Goal: Check status: Check status

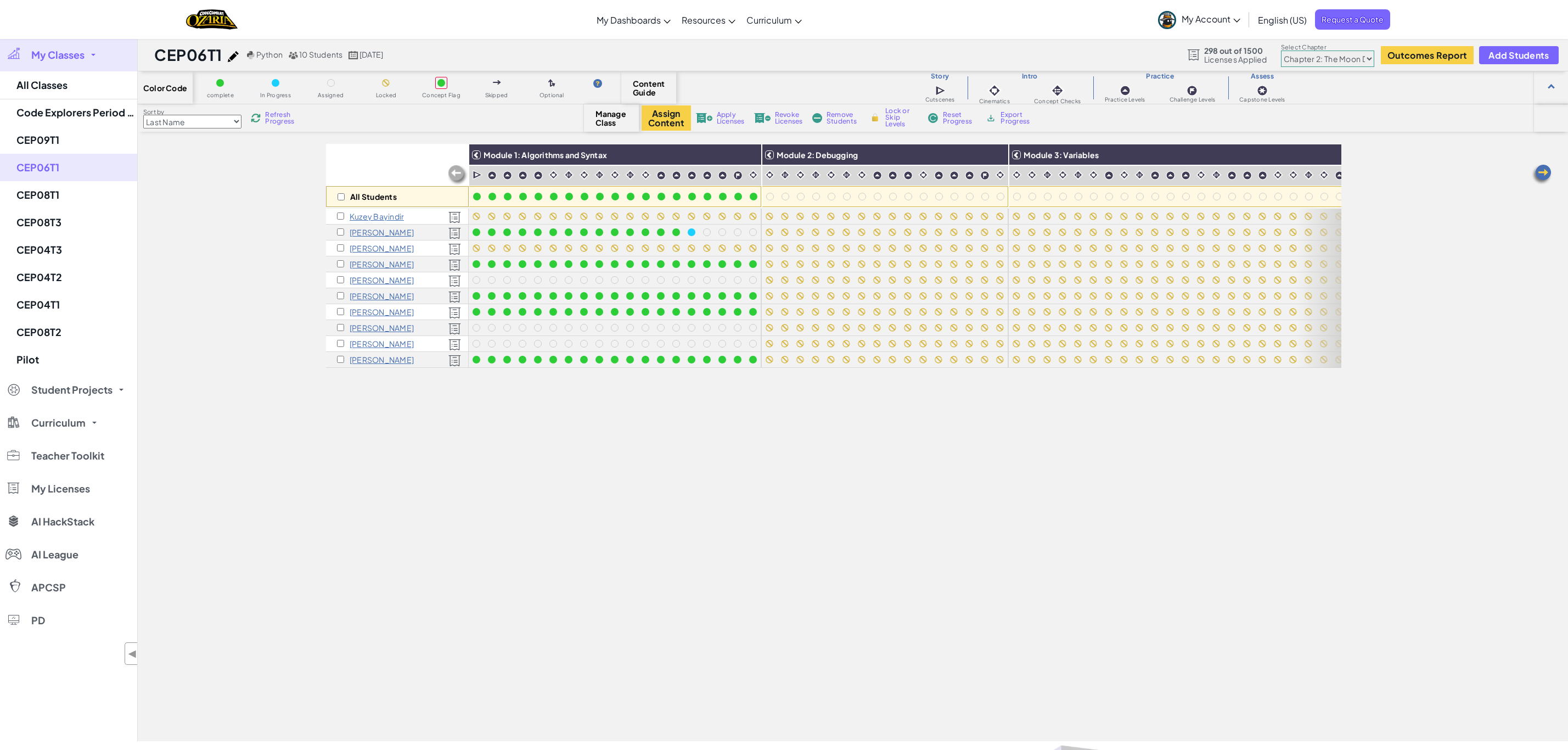
select select "5d8a57abe8919b28d5113af1"
click at [49, 136] on link "CEP09T1" at bounding box center [68, 139] width 137 height 27
select select "5d8a57abe8919b28d5113af1"
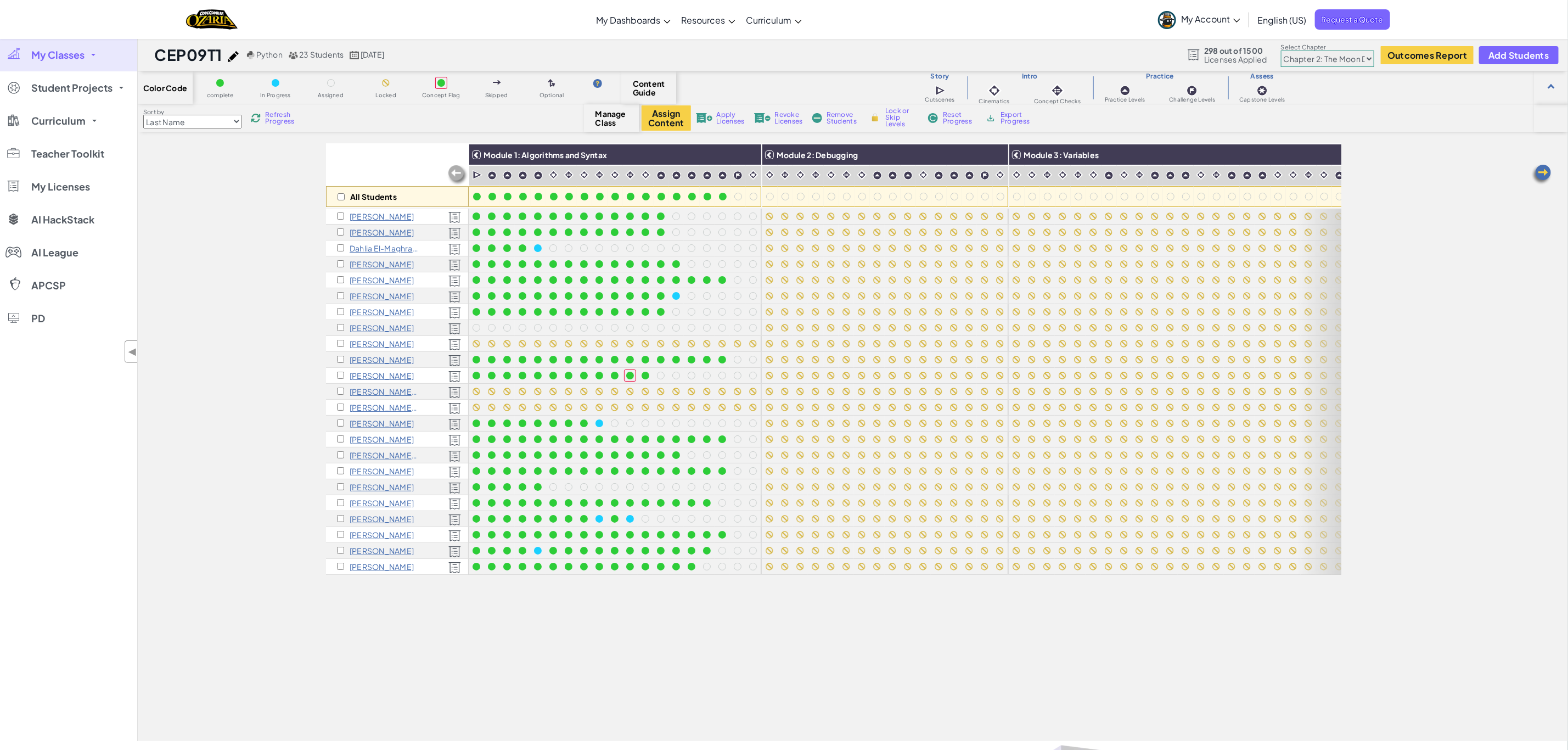
click at [281, 116] on span "Refresh Progress" at bounding box center [282, 118] width 34 height 13
click at [284, 113] on span "Refresh Progress" at bounding box center [282, 118] width 34 height 13
drag, startPoint x: 284, startPoint y: 113, endPoint x: 287, endPoint y: 108, distance: 5.8
click at [287, 109] on div "Sort by Last Name first Name Progress (High to Low) Progress (Low to Hight) Ref…" at bounding box center [360, 118] width 446 height 21
click at [282, 113] on span "Refresh Progress" at bounding box center [282, 118] width 34 height 13
